Goal: Transaction & Acquisition: Book appointment/travel/reservation

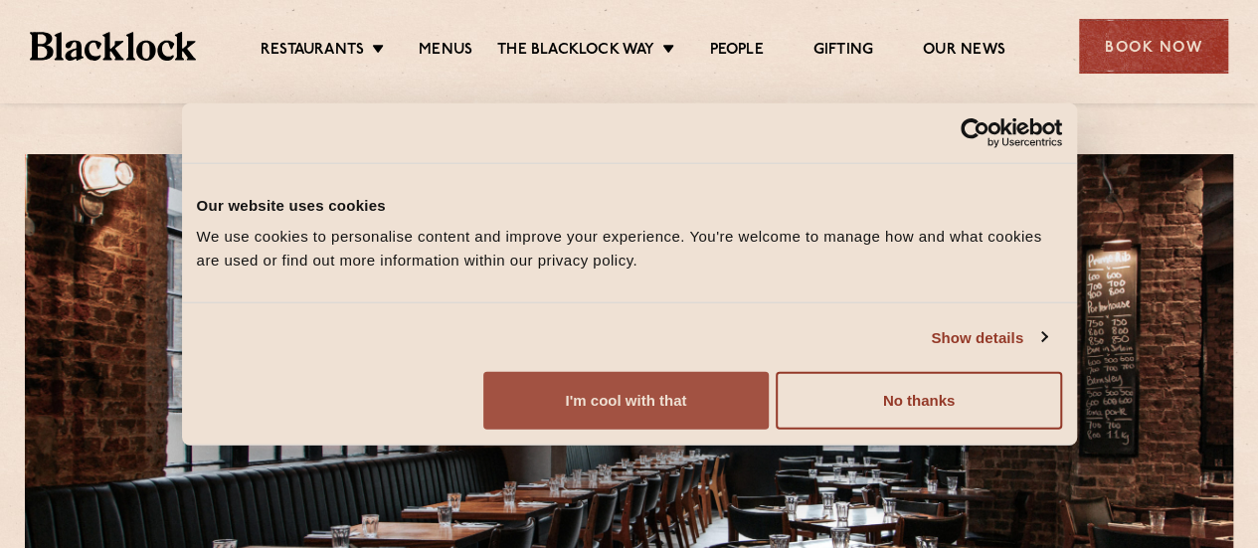
click at [769, 399] on button "I'm cool with that" at bounding box center [625, 401] width 285 height 58
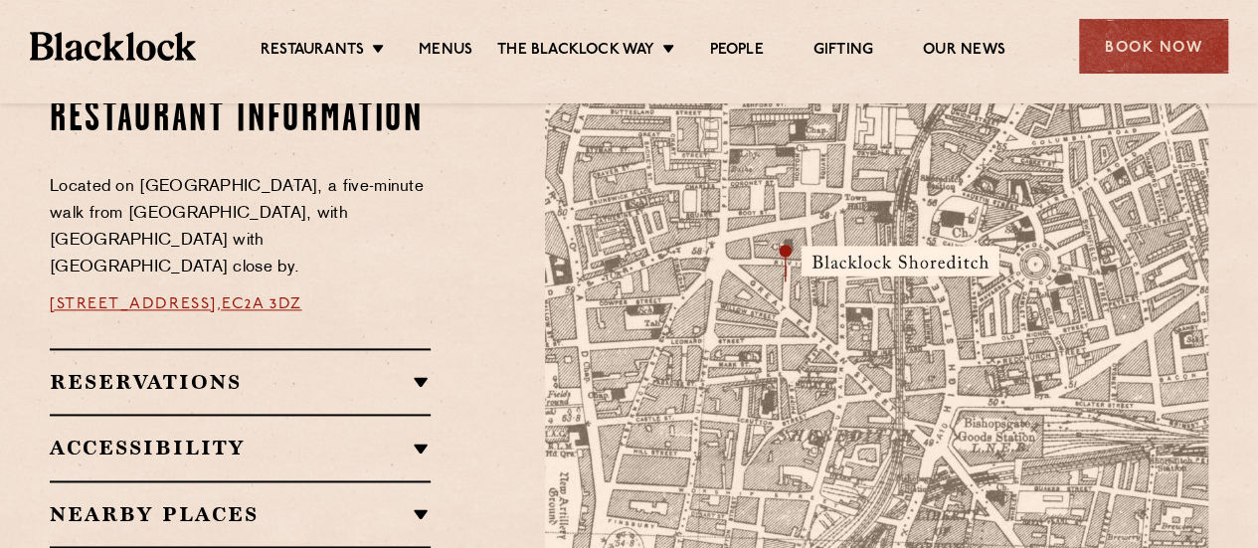
scroll to position [1165, 0]
click at [334, 371] on h2 "Reservations" at bounding box center [240, 383] width 381 height 24
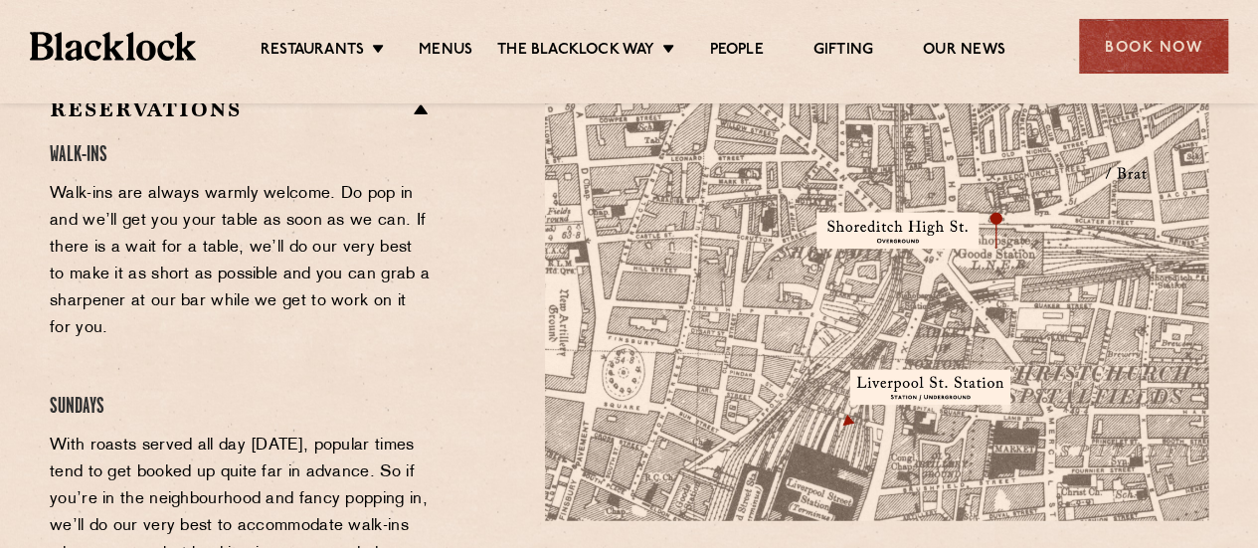
scroll to position [1363, 0]
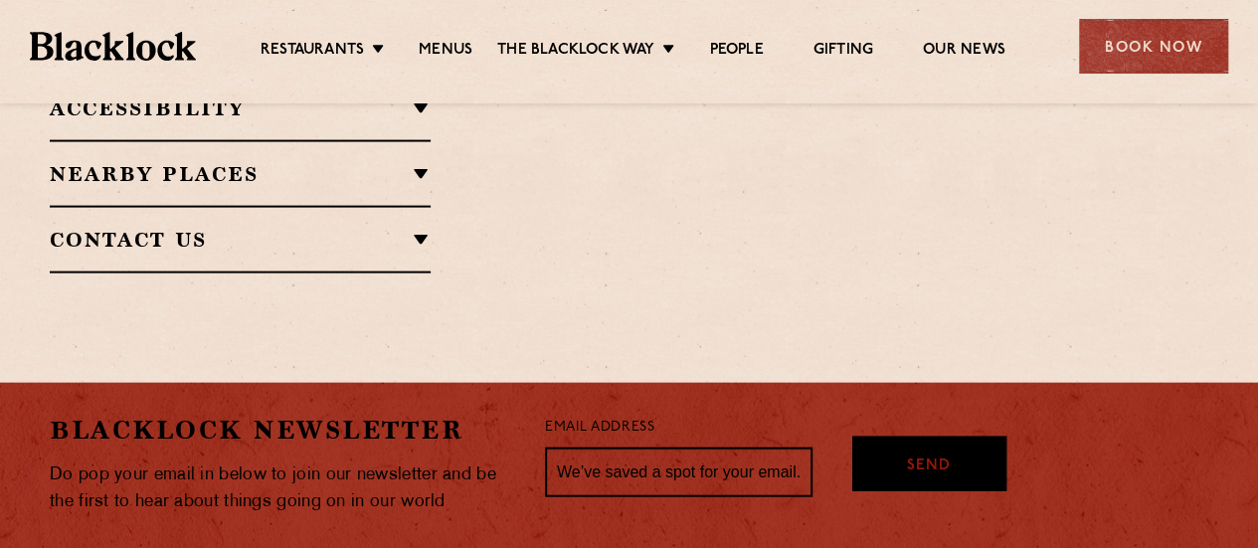
click at [301, 229] on div "Contact Us T: 020 7739 2148 E: shoreditch@theblacklock.com" at bounding box center [240, 240] width 381 height 68
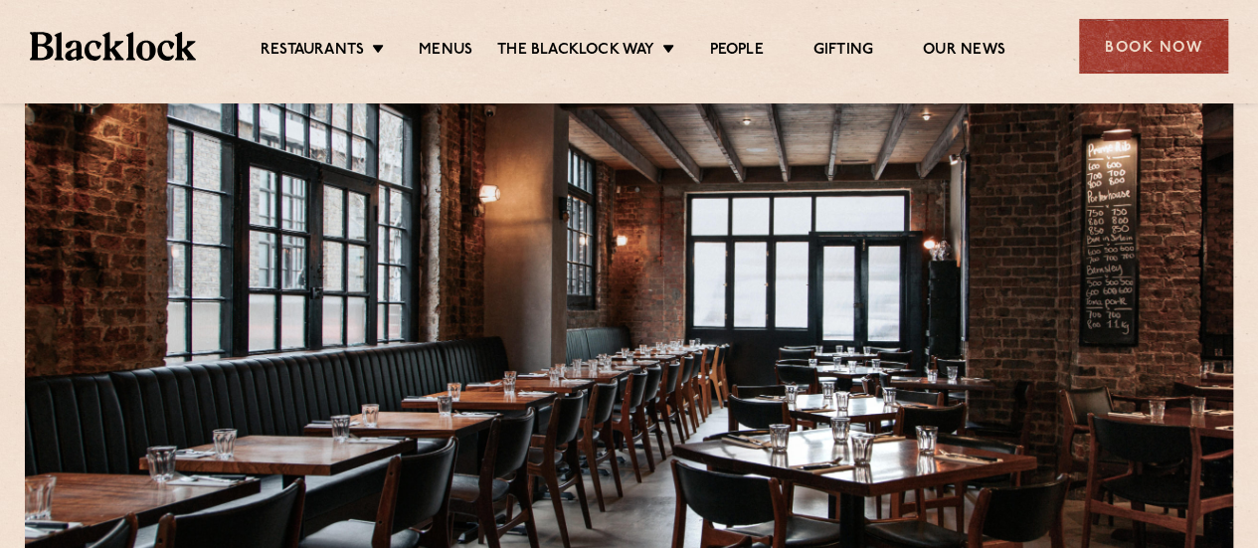
scroll to position [0, 0]
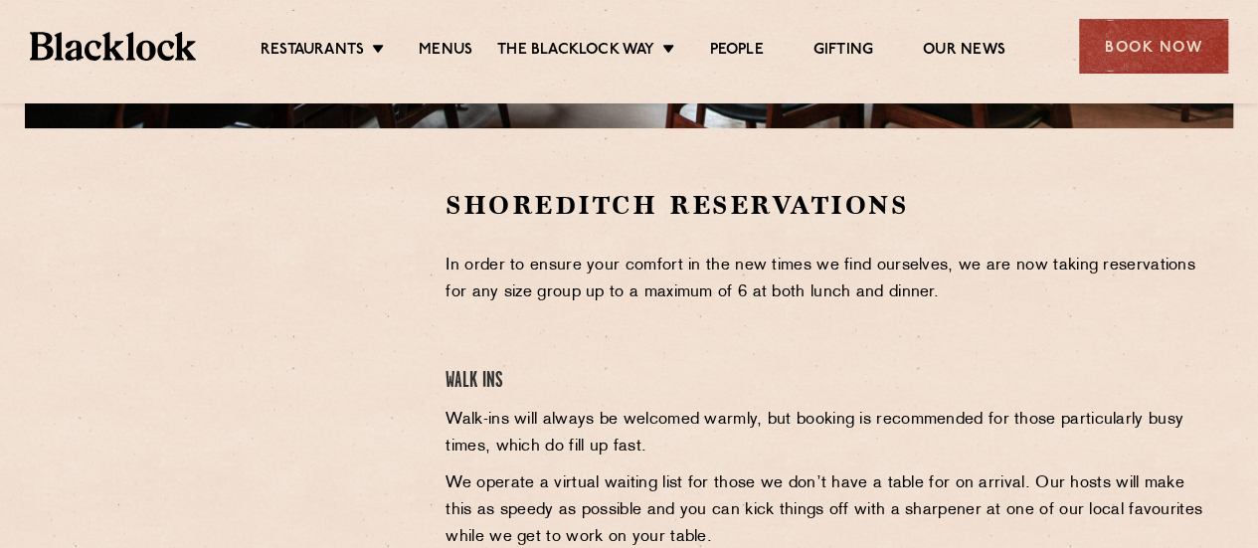
scroll to position [696, 0]
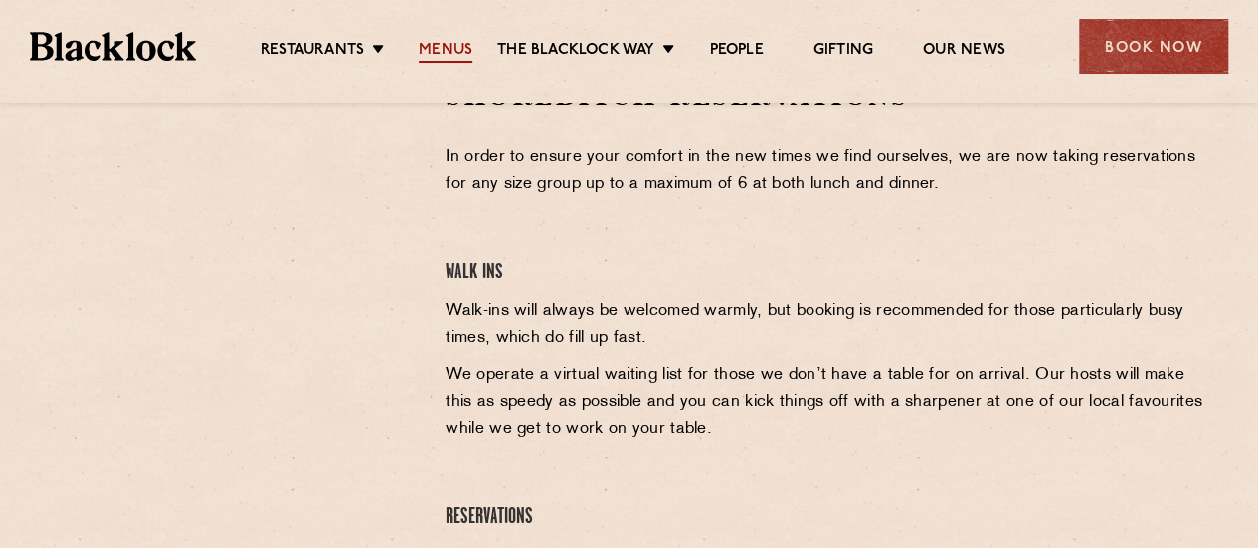
click at [438, 51] on link "Menus" at bounding box center [446, 52] width 54 height 22
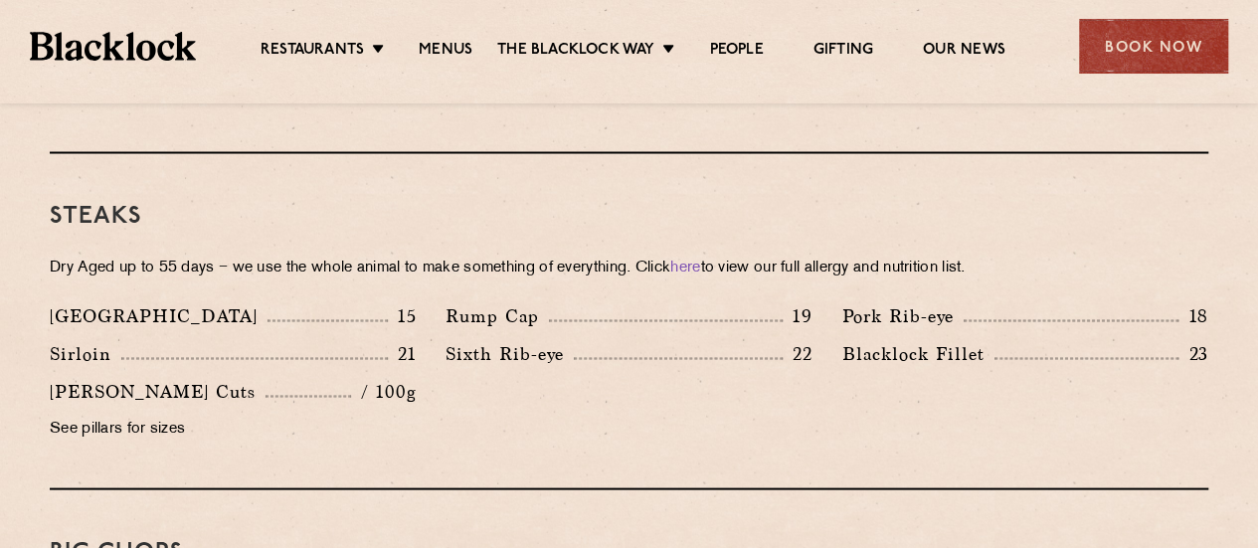
scroll to position [1492, 0]
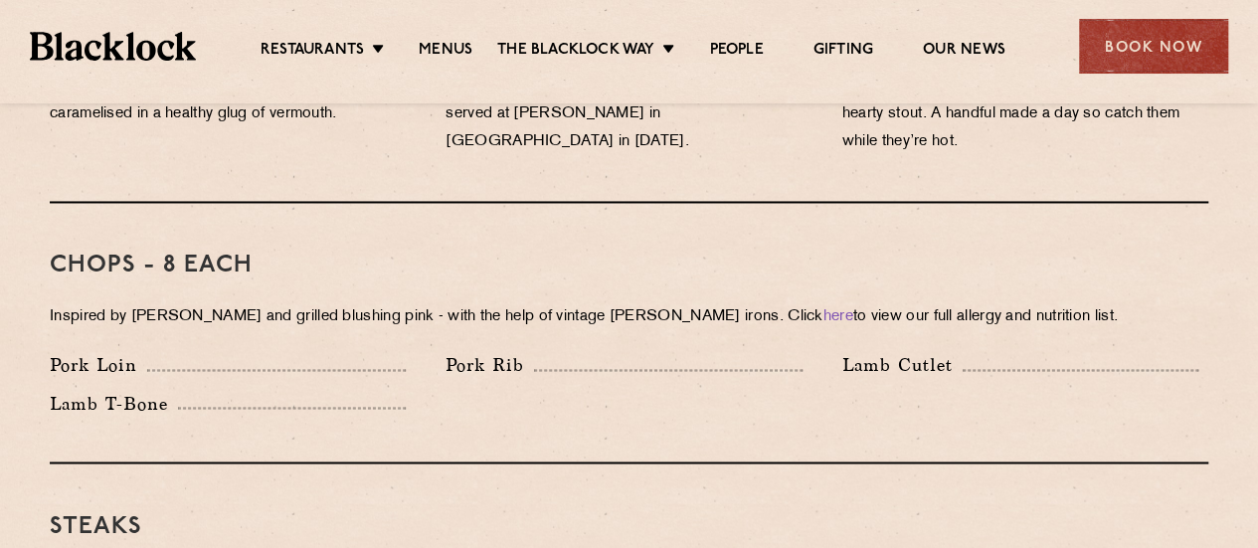
click at [199, 253] on h3 "Chops - 8 each" at bounding box center [629, 266] width 1159 height 26
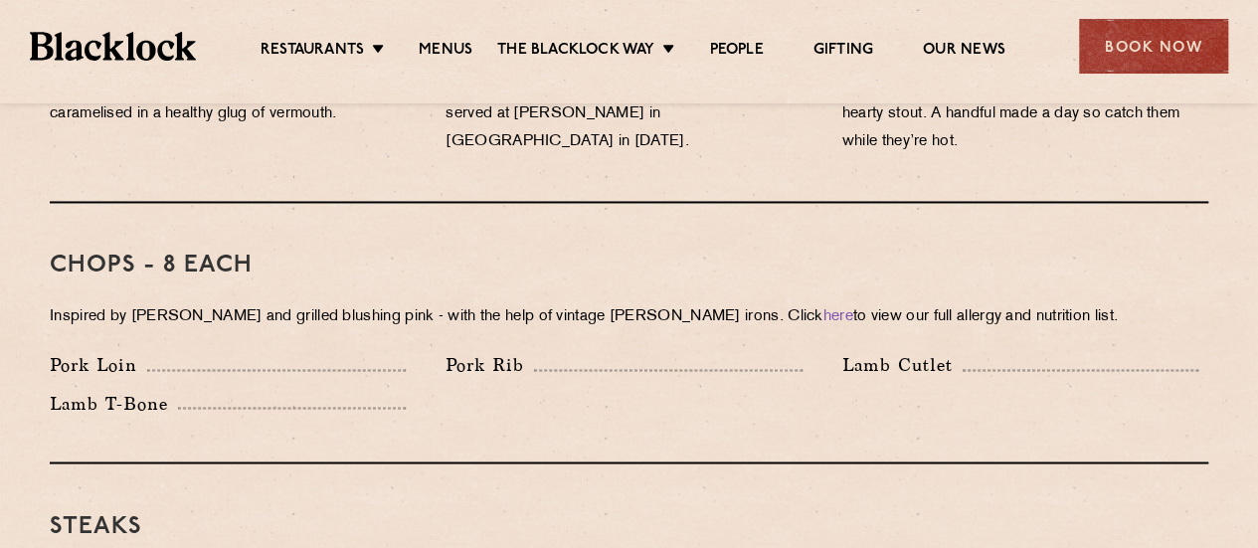
click at [320, 303] on p "Inspired by Joe Beef and grilled blushing pink - with the help of vintage Black…" at bounding box center [629, 317] width 1159 height 28
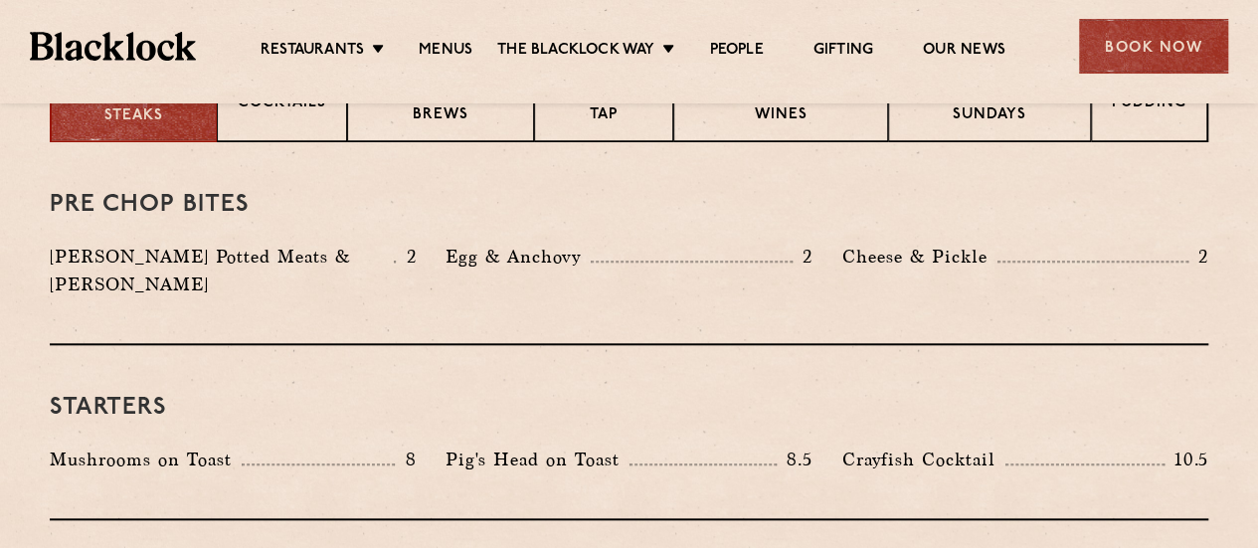
scroll to position [696, 0]
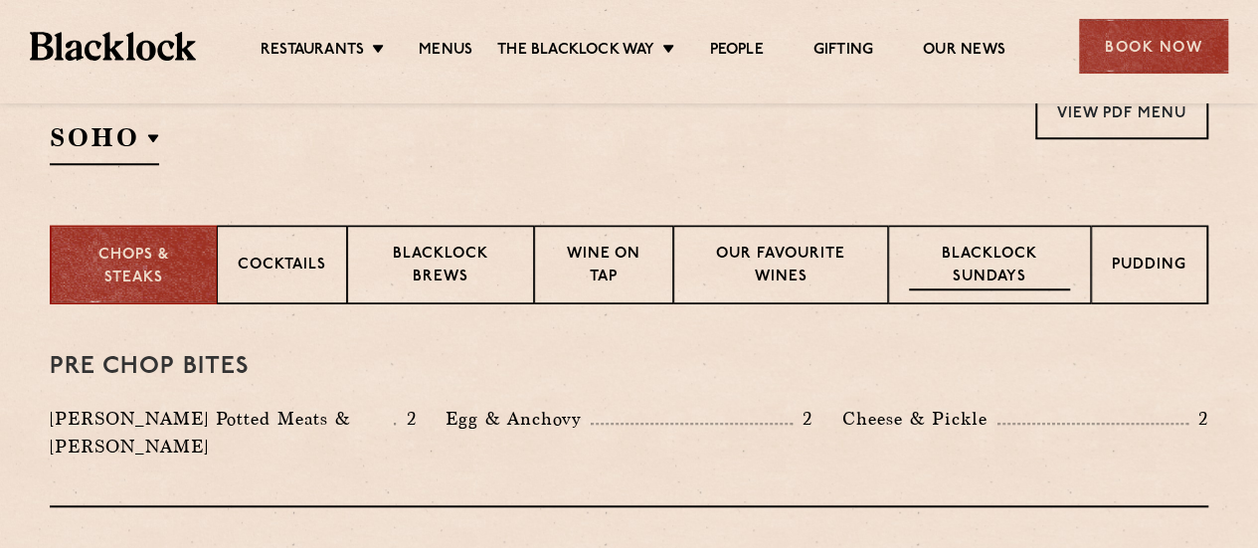
click at [949, 258] on p "Blacklock Sundays" at bounding box center [989, 267] width 161 height 47
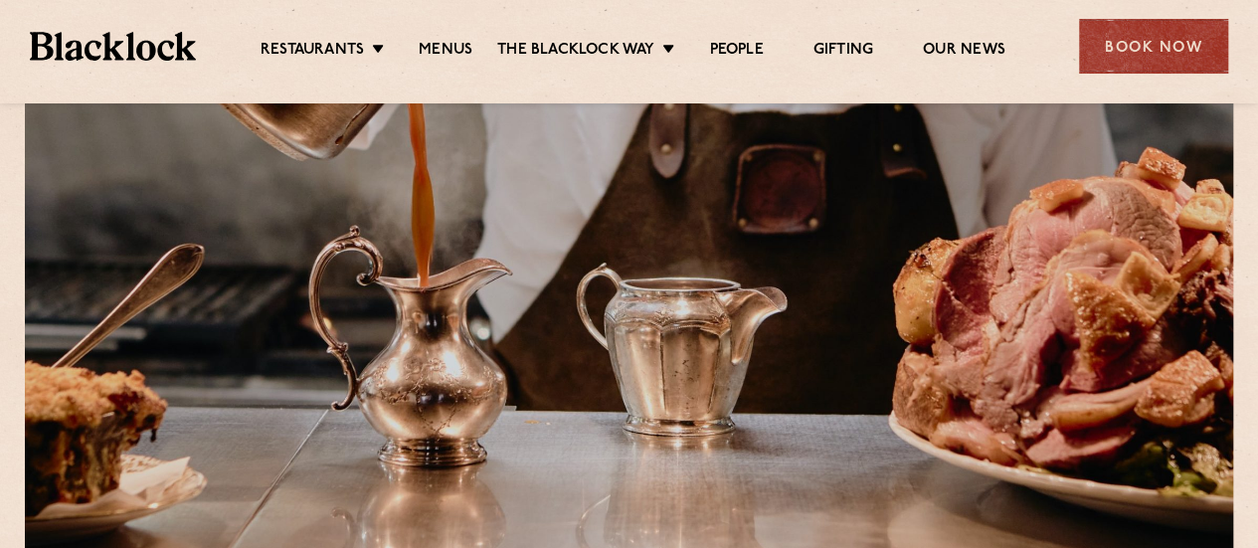
scroll to position [99, 0]
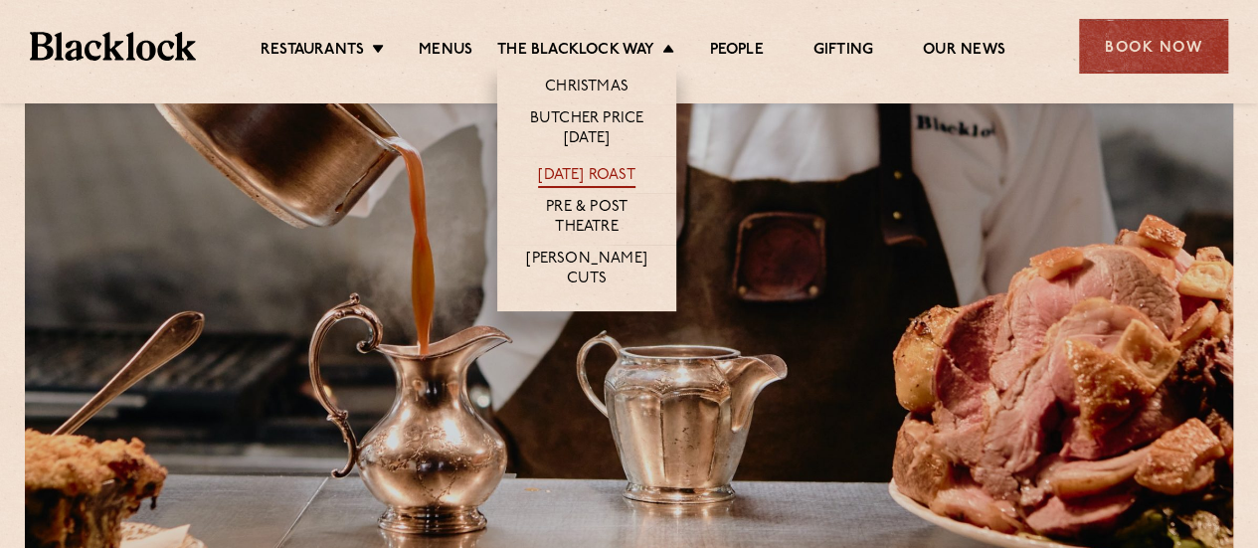
click at [573, 174] on link "[DATE] Roast" at bounding box center [586, 177] width 96 height 22
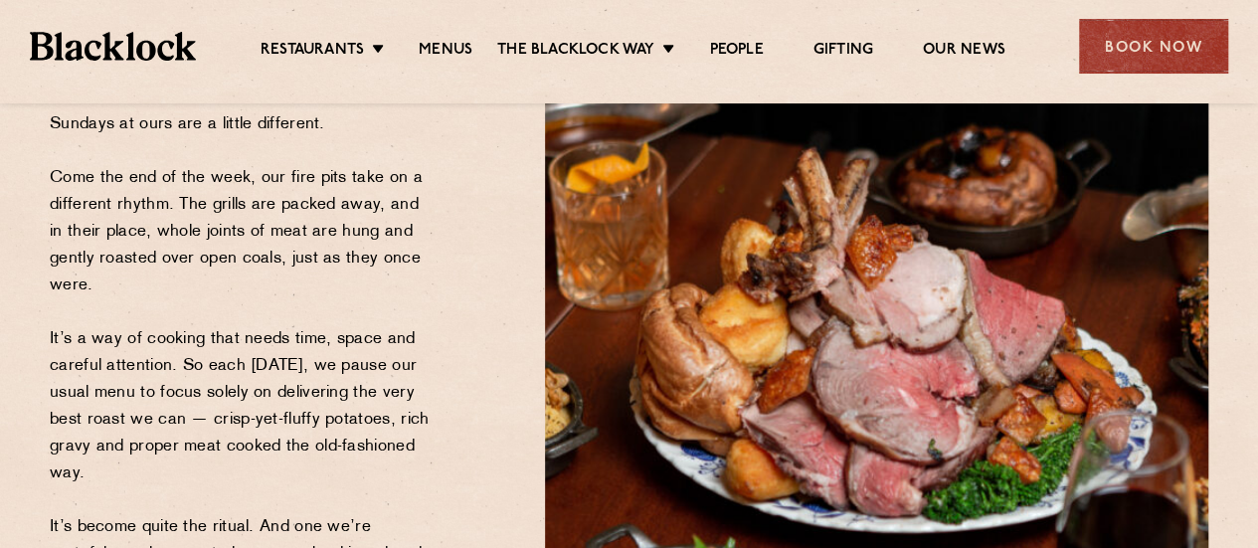
scroll to position [298, 0]
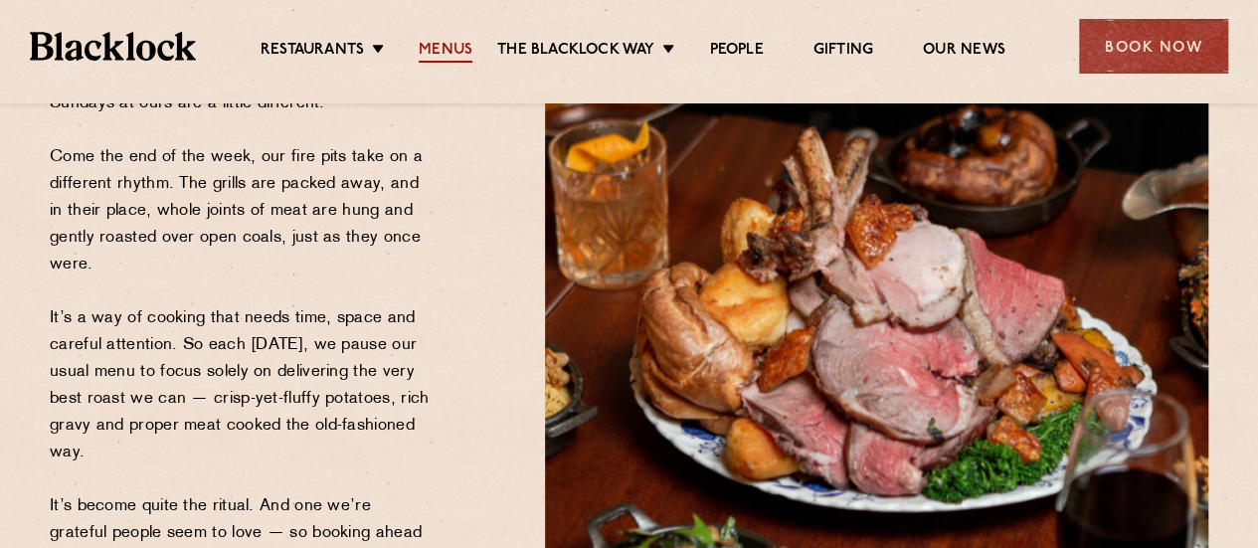
click at [462, 45] on link "Menus" at bounding box center [446, 52] width 54 height 22
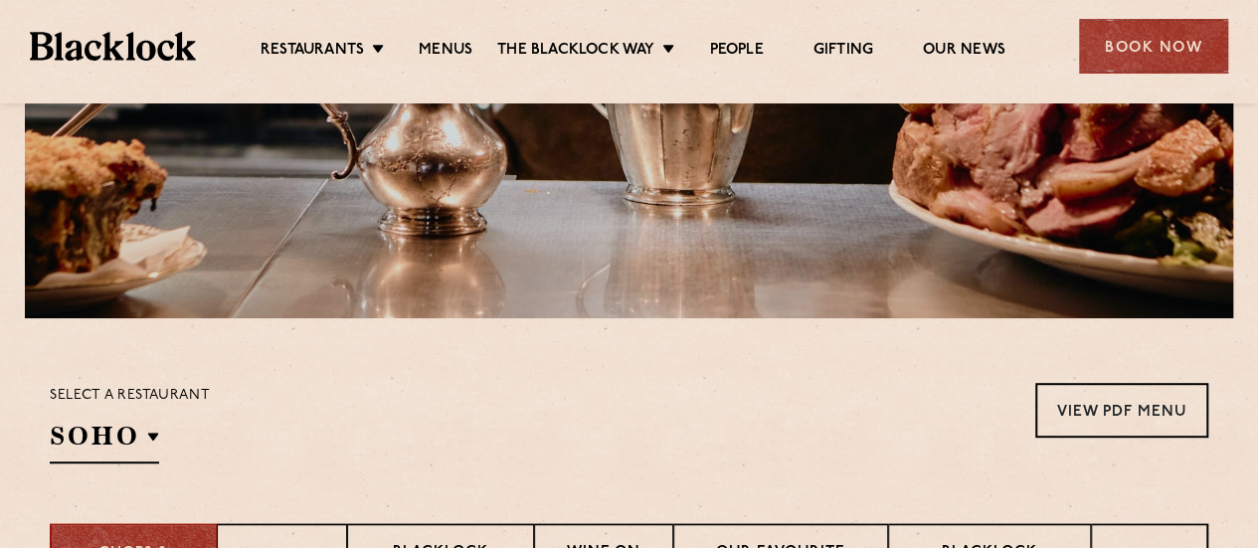
scroll to position [597, 0]
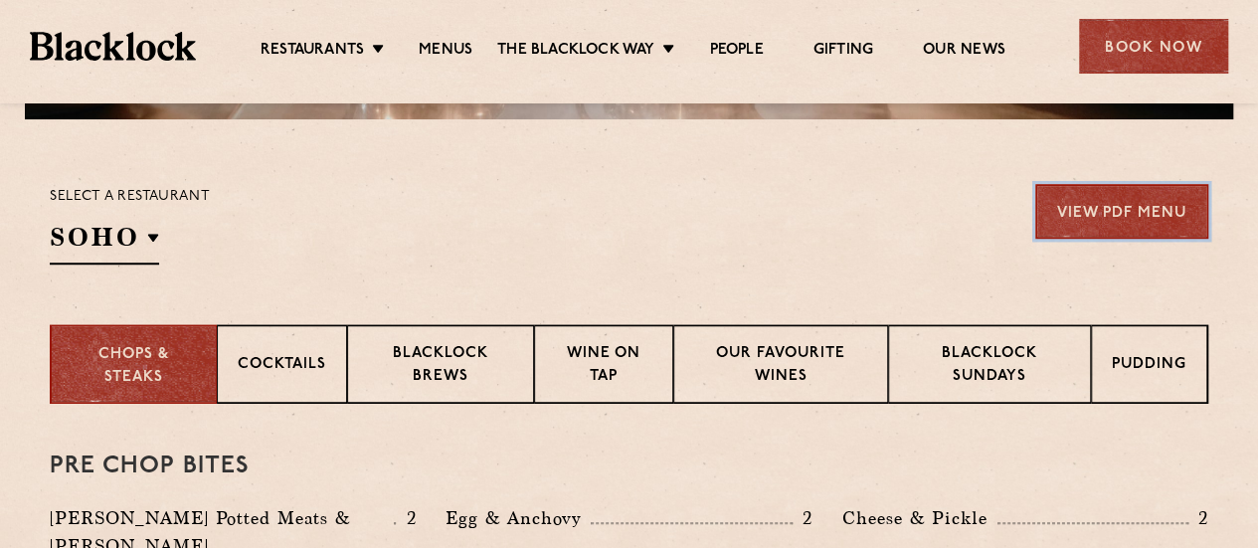
click at [1110, 215] on link "View PDF Menu" at bounding box center [1121, 211] width 173 height 55
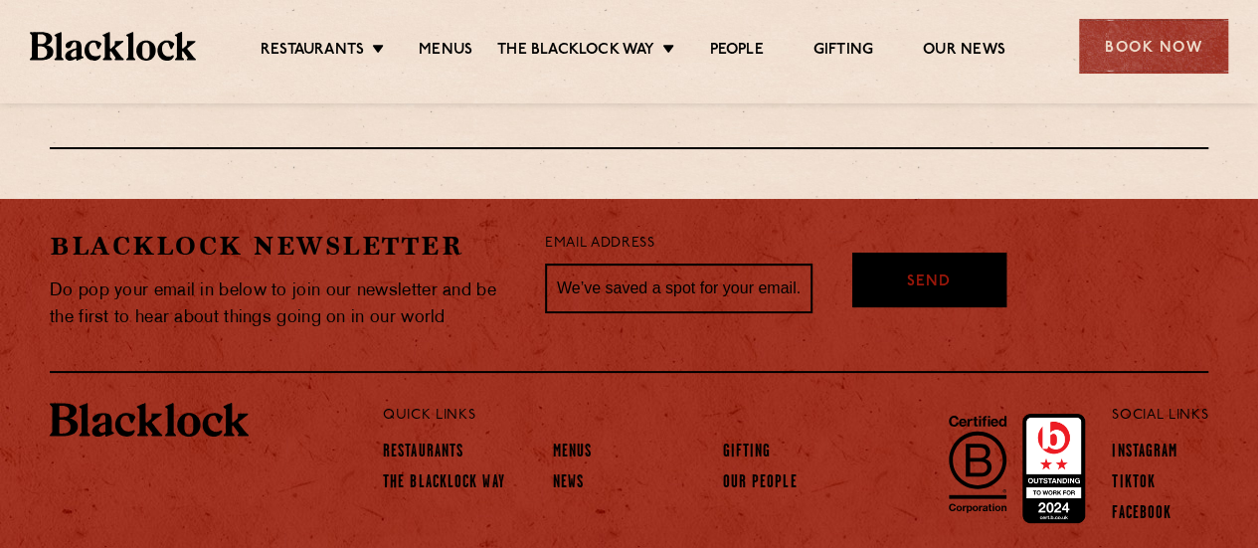
scroll to position [3739, 0]
